Goal: Transaction & Acquisition: Purchase product/service

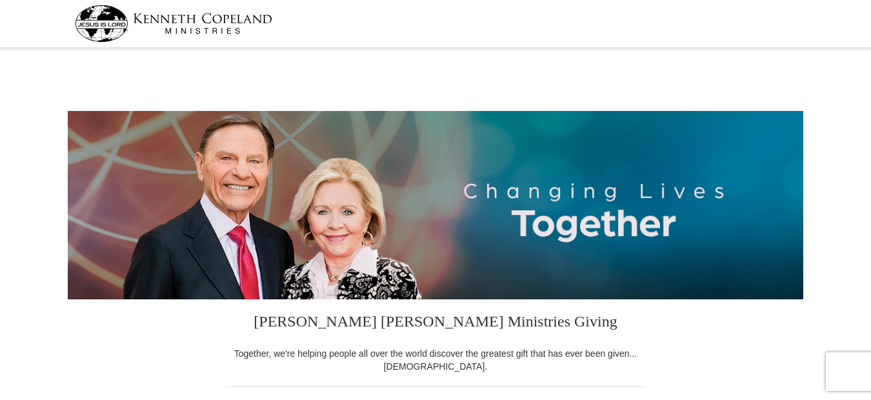
select select "IN"
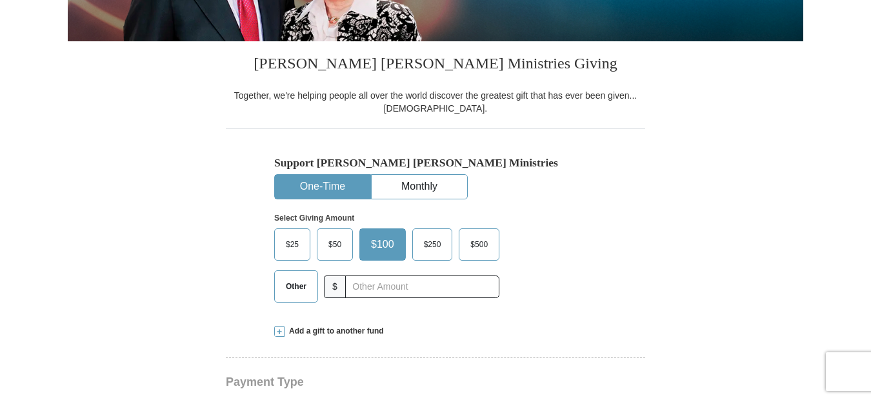
click at [286, 286] on span "Other" at bounding box center [296, 286] width 34 height 19
click at [0, 0] on input "Other" at bounding box center [0, 0] width 0 height 0
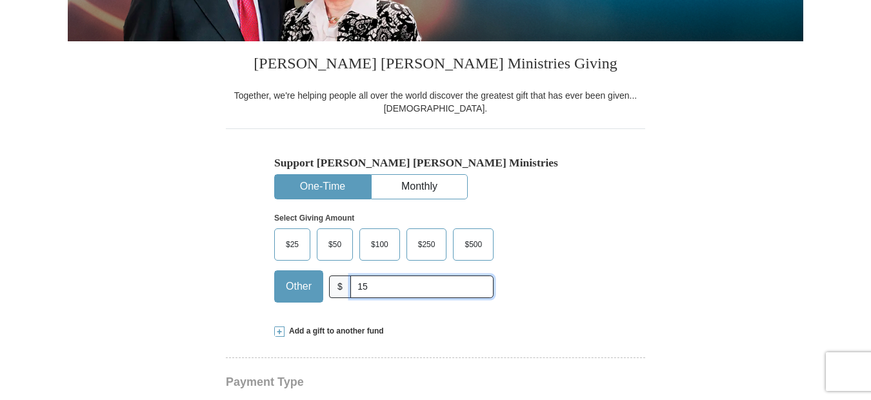
type input "155.00"
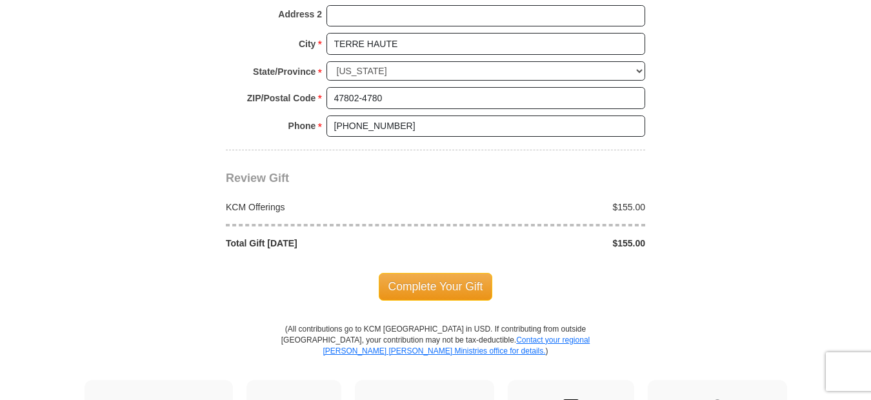
scroll to position [1097, 0]
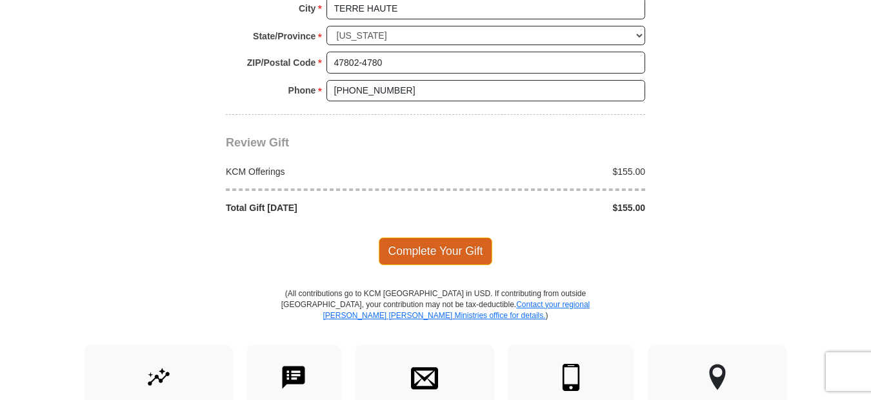
click at [423, 246] on span "Complete Your Gift" at bounding box center [436, 250] width 114 height 27
click at [0, 0] on div at bounding box center [0, 0] width 0 height 0
